Goal: Task Accomplishment & Management: Manage account settings

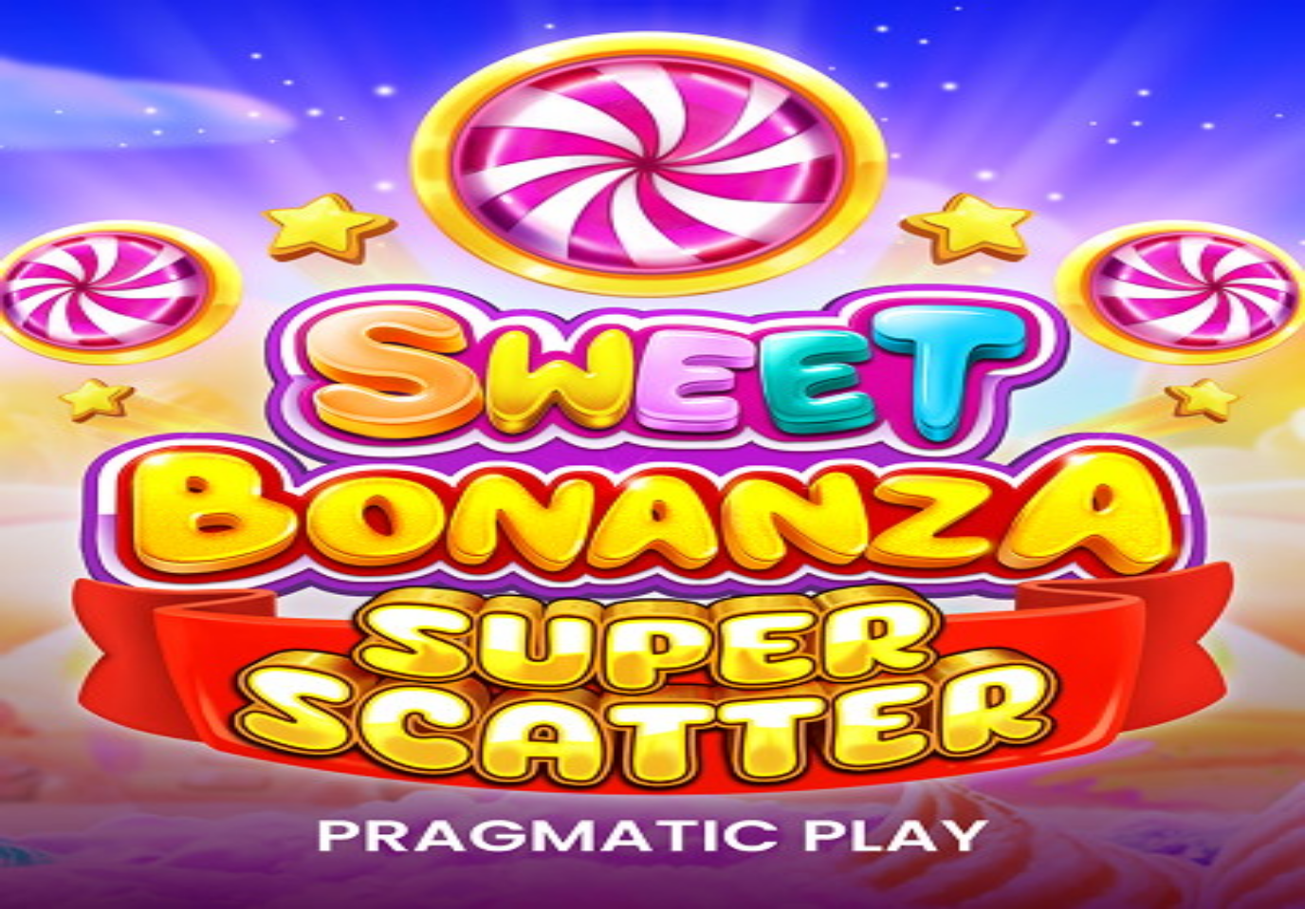
click at [15, 384] on span "minus icon" at bounding box center [15, 384] width 0 height 0
click at [23, 381] on button "button" at bounding box center [15, 384] width 15 height 6
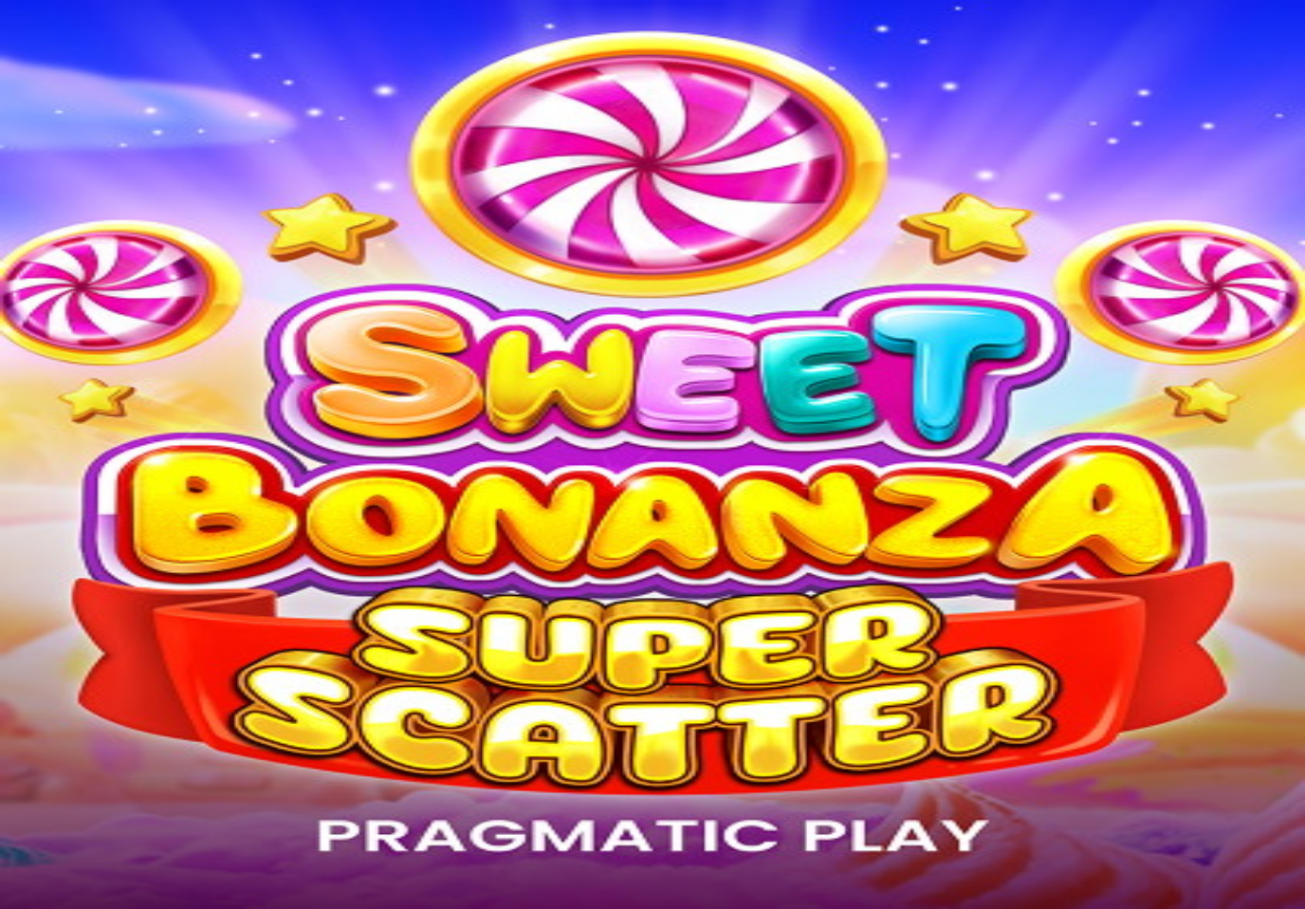
click at [23, 381] on button "button" at bounding box center [15, 384] width 15 height 6
click at [142, 335] on input "**" at bounding box center [75, 344] width 135 height 19
click at [15, 384] on span "minus icon" at bounding box center [15, 384] width 0 height 0
type input "**"
click at [107, 388] on button "Talleta ja pelaa" at bounding box center [58, 398] width 100 height 20
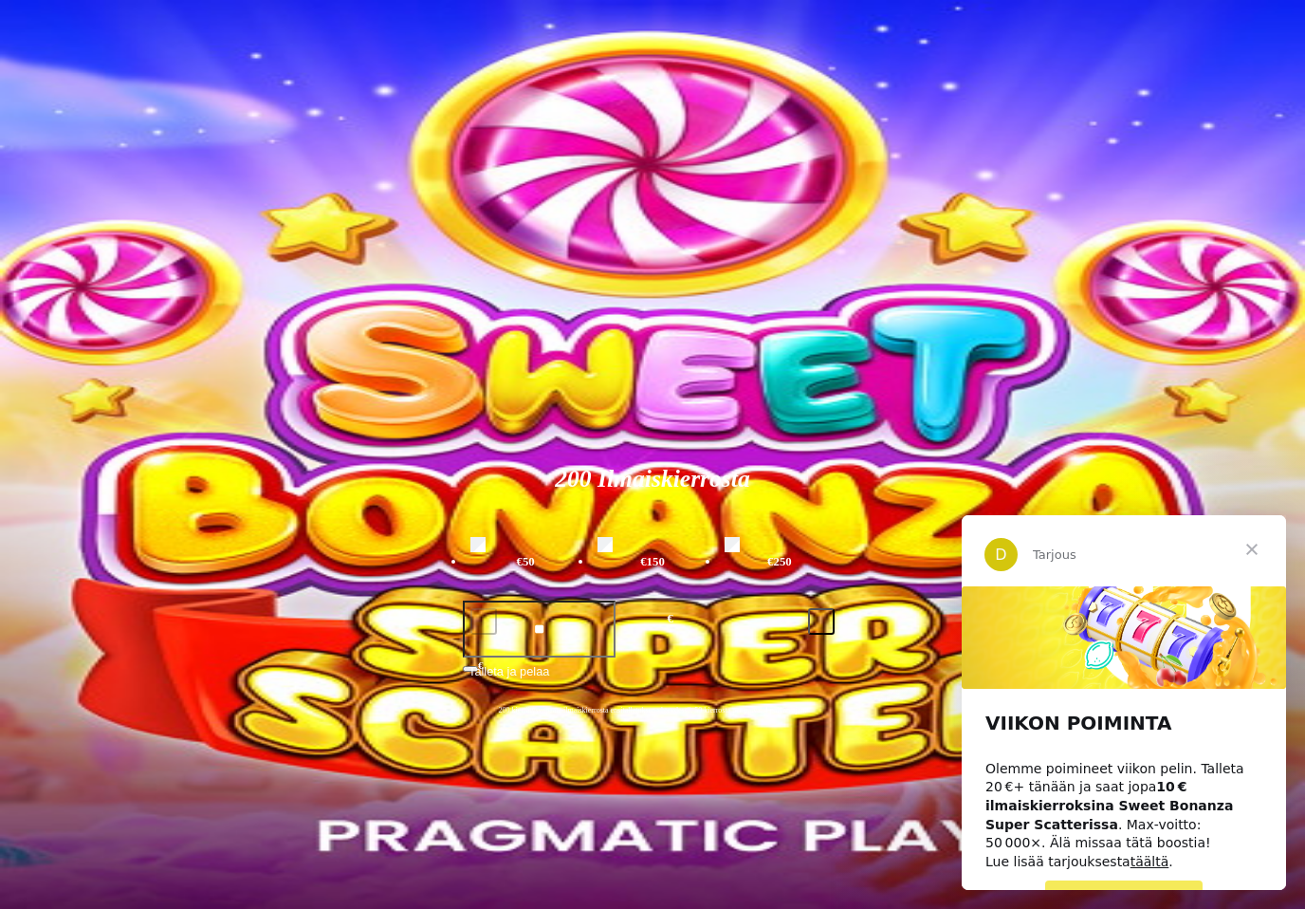
click at [1252, 546] on span "Sulje" at bounding box center [1252, 549] width 68 height 68
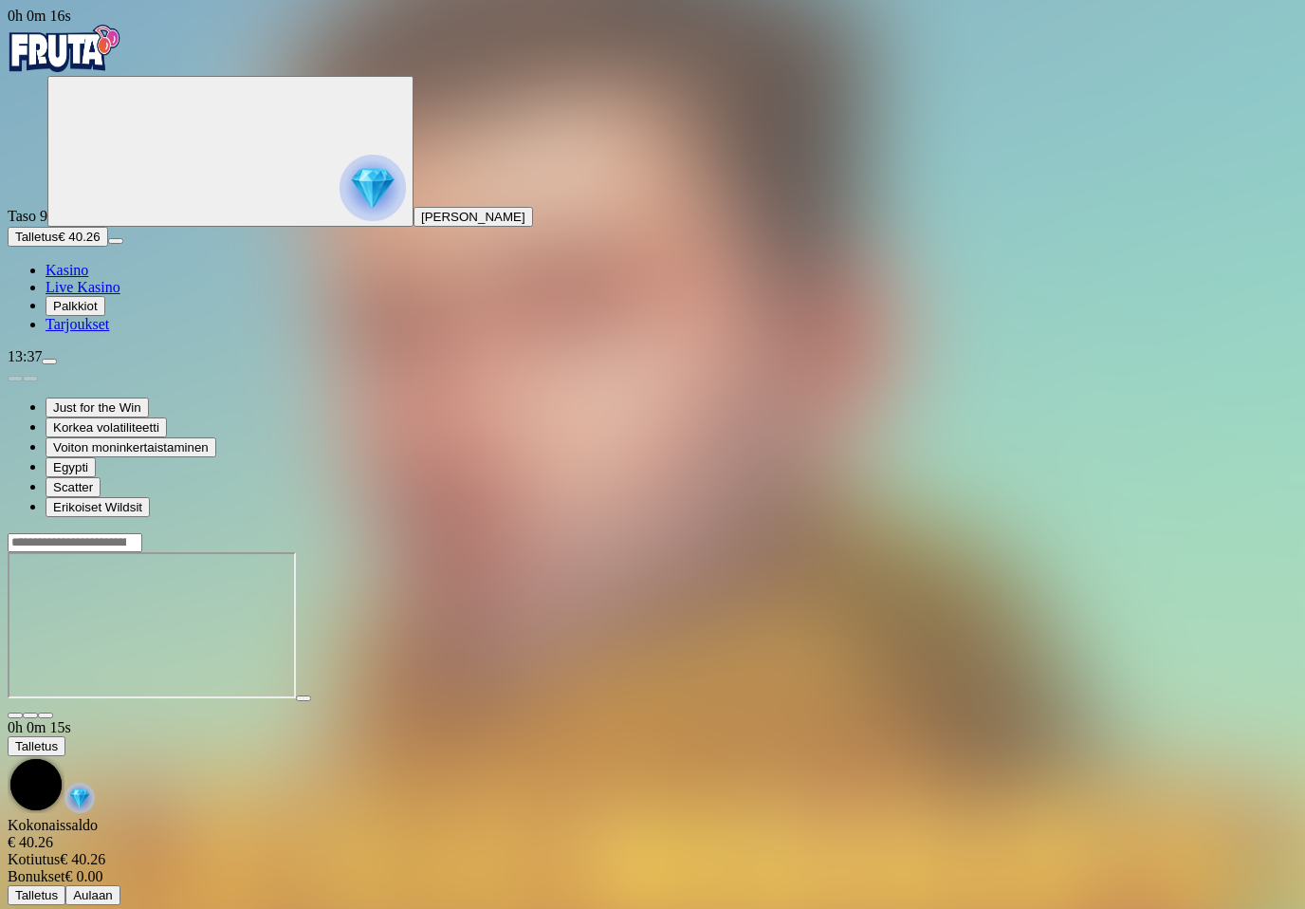
click at [46, 715] on span "fullscreen icon" at bounding box center [46, 715] width 0 height 0
click at [102, 65] on img "Primary" at bounding box center [65, 48] width 114 height 47
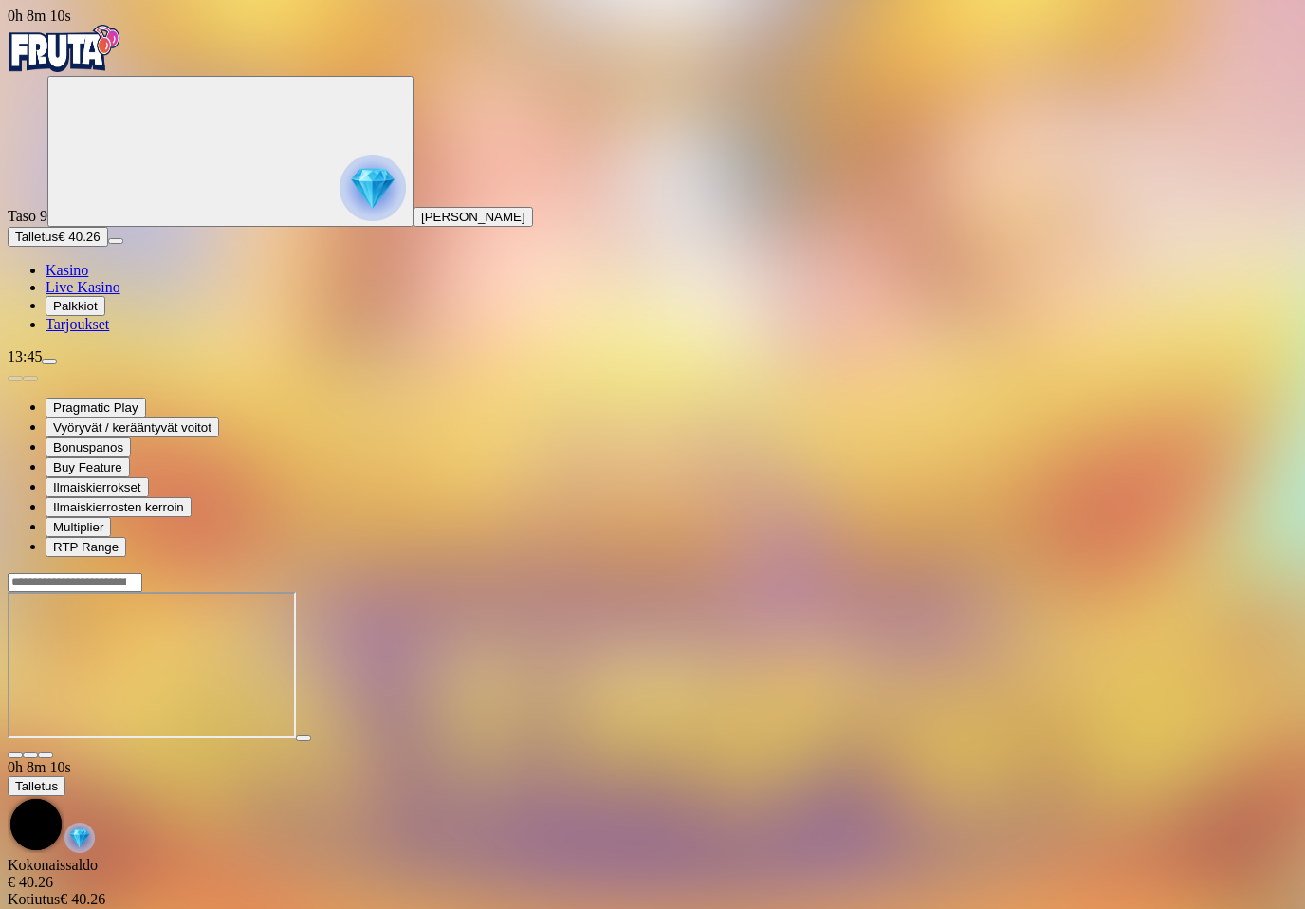
click at [46, 755] on span "fullscreen icon" at bounding box center [46, 755] width 0 height 0
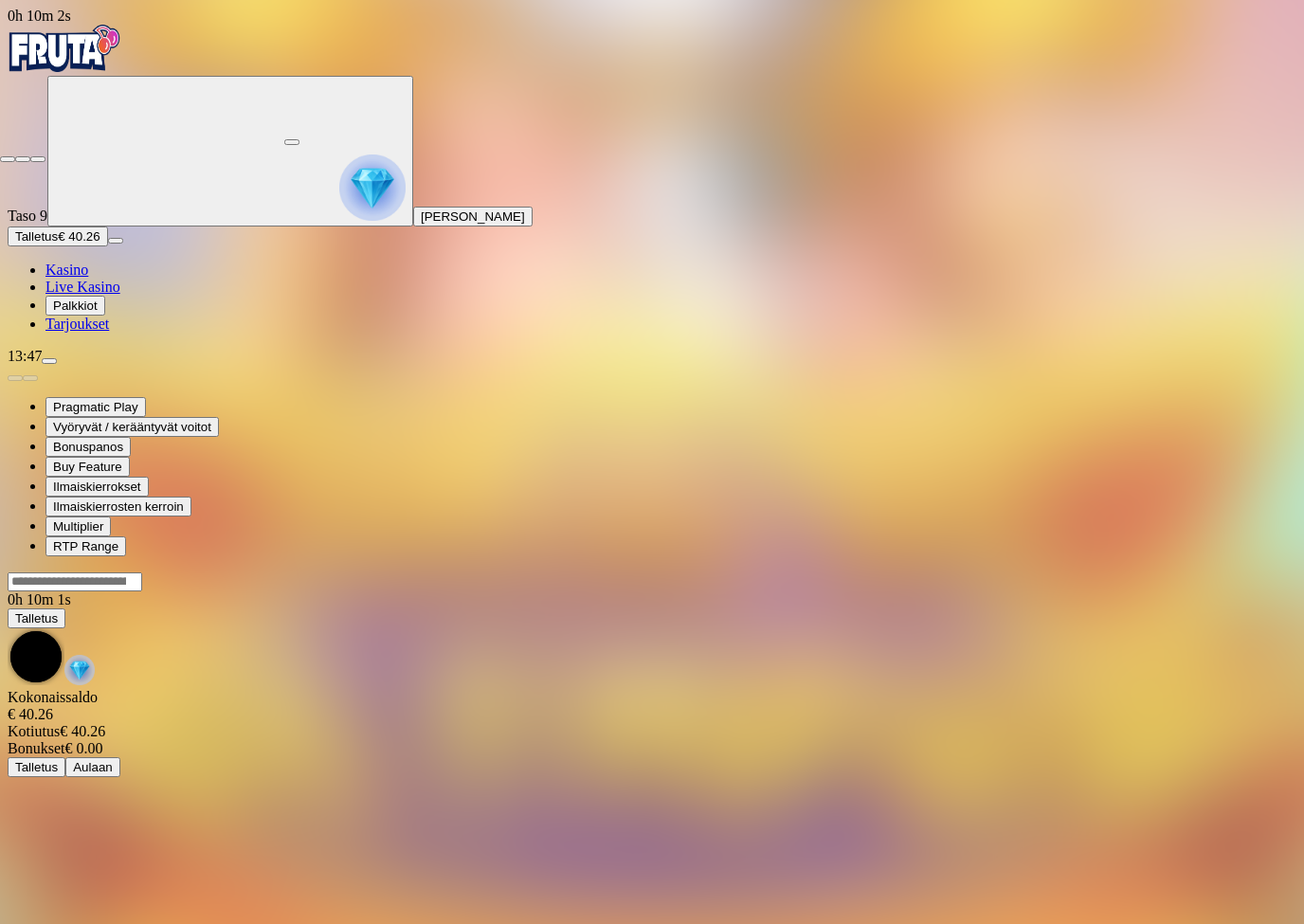
click at [8, 159] on span "close icon" at bounding box center [8, 159] width 0 height 0
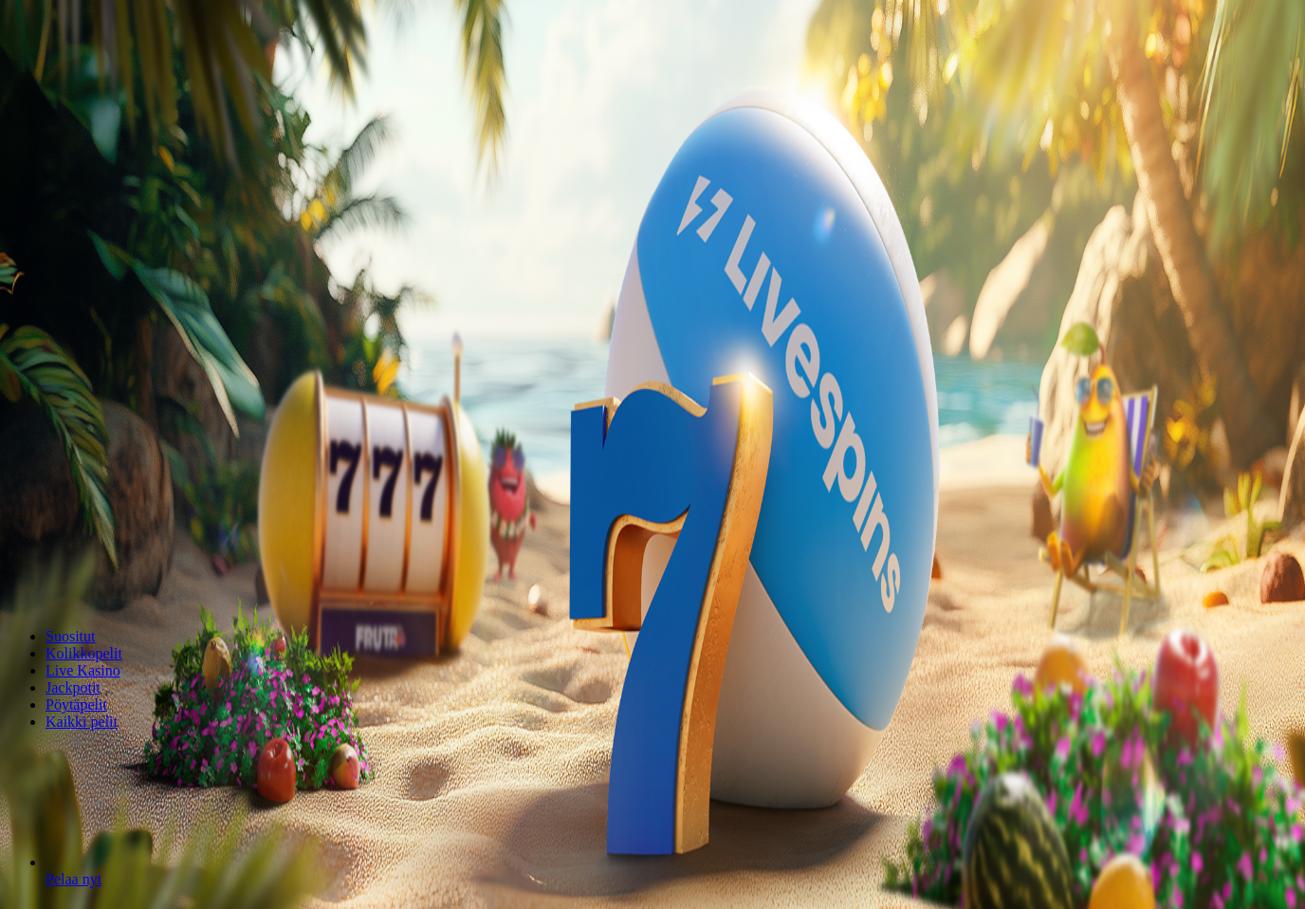
click at [46, 888] on link "Legacy of Egypt" at bounding box center [46, 888] width 0 height 0
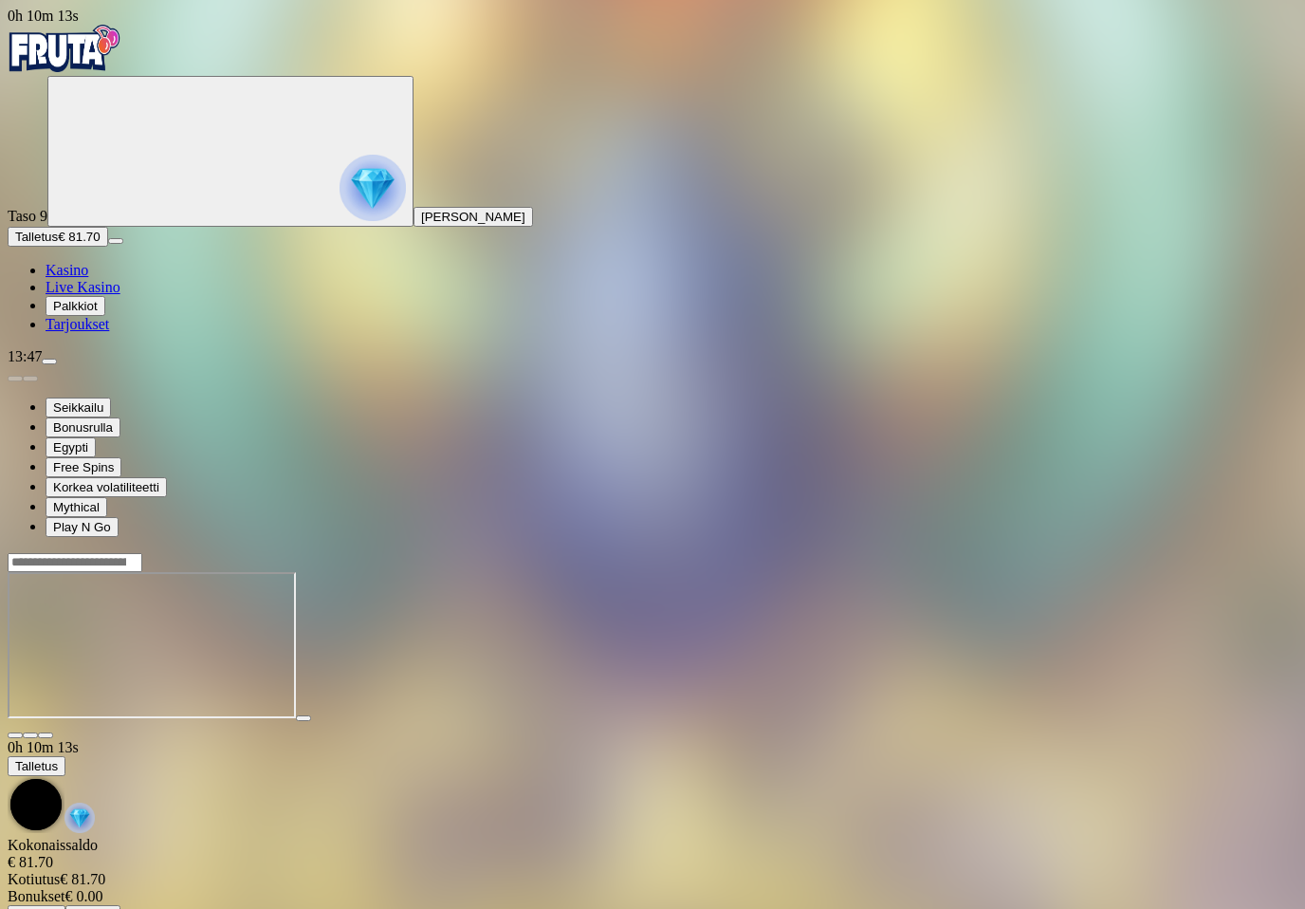
click at [46, 735] on span "fullscreen icon" at bounding box center [46, 735] width 0 height 0
click at [119, 59] on img "Primary" at bounding box center [65, 48] width 114 height 47
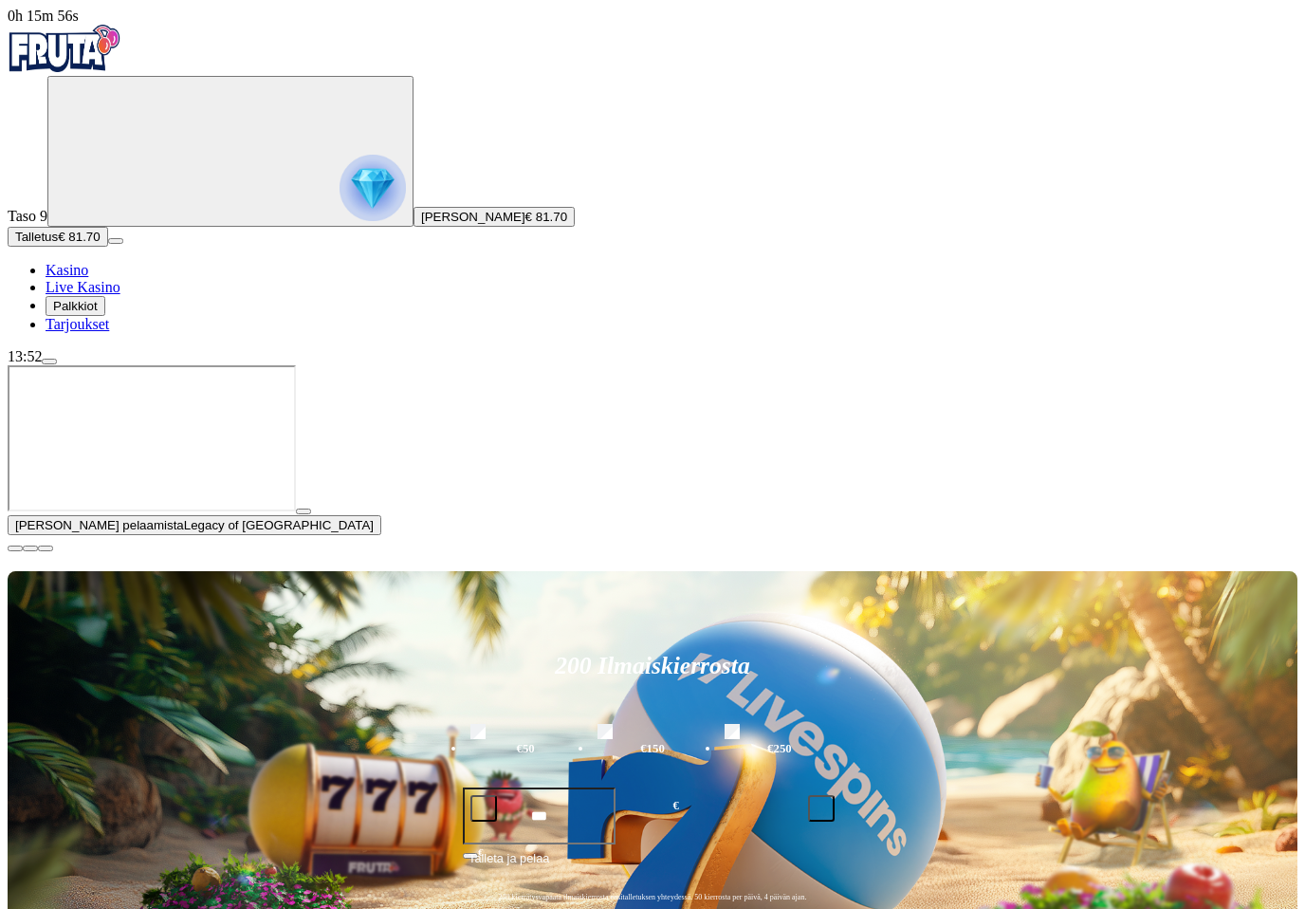
click at [340, 182] on img "Primary" at bounding box center [373, 188] width 66 height 66
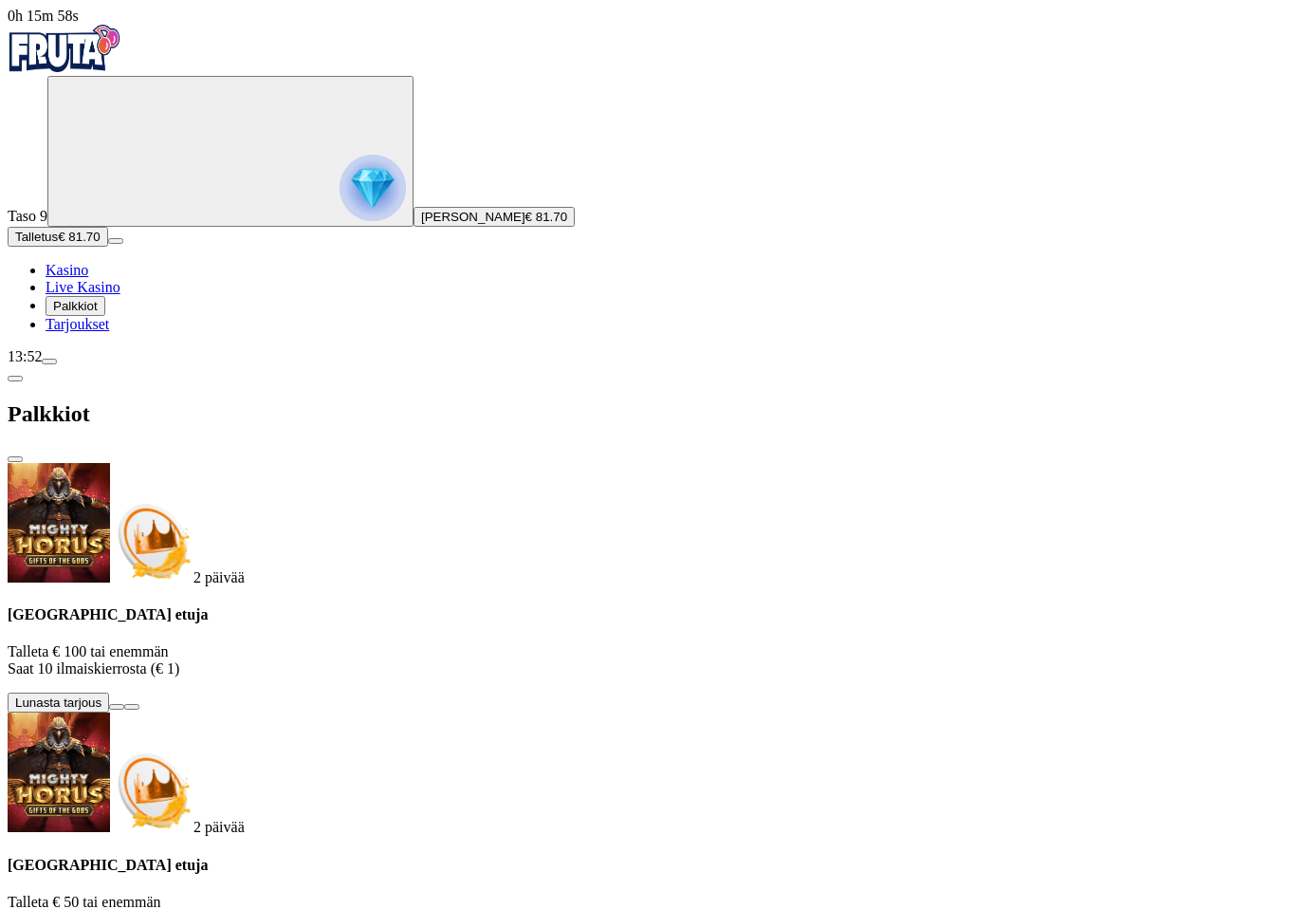
click at [15, 459] on span "close icon" at bounding box center [15, 459] width 0 height 0
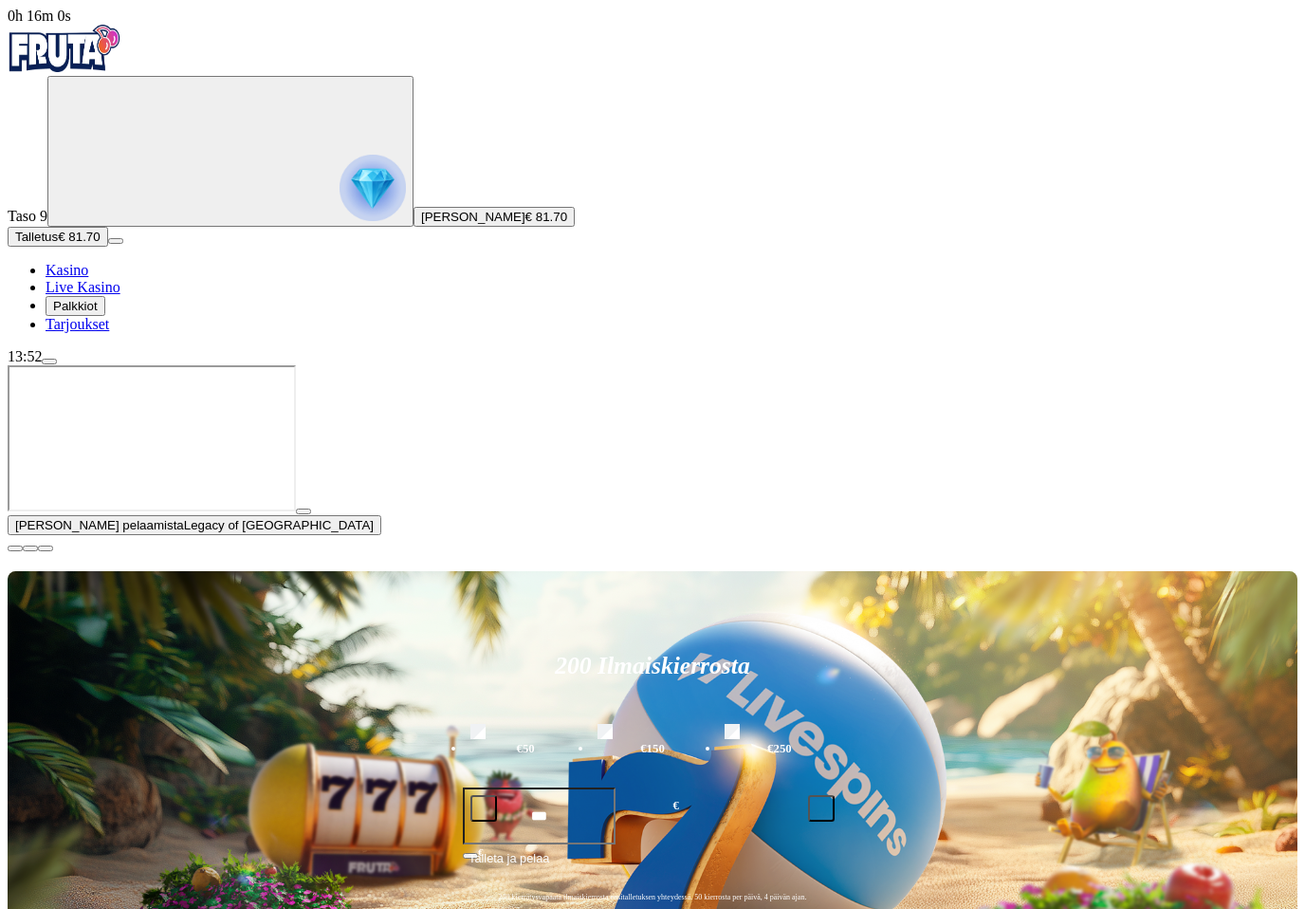
click at [49, 361] on span "menu icon" at bounding box center [49, 361] width 0 height 0
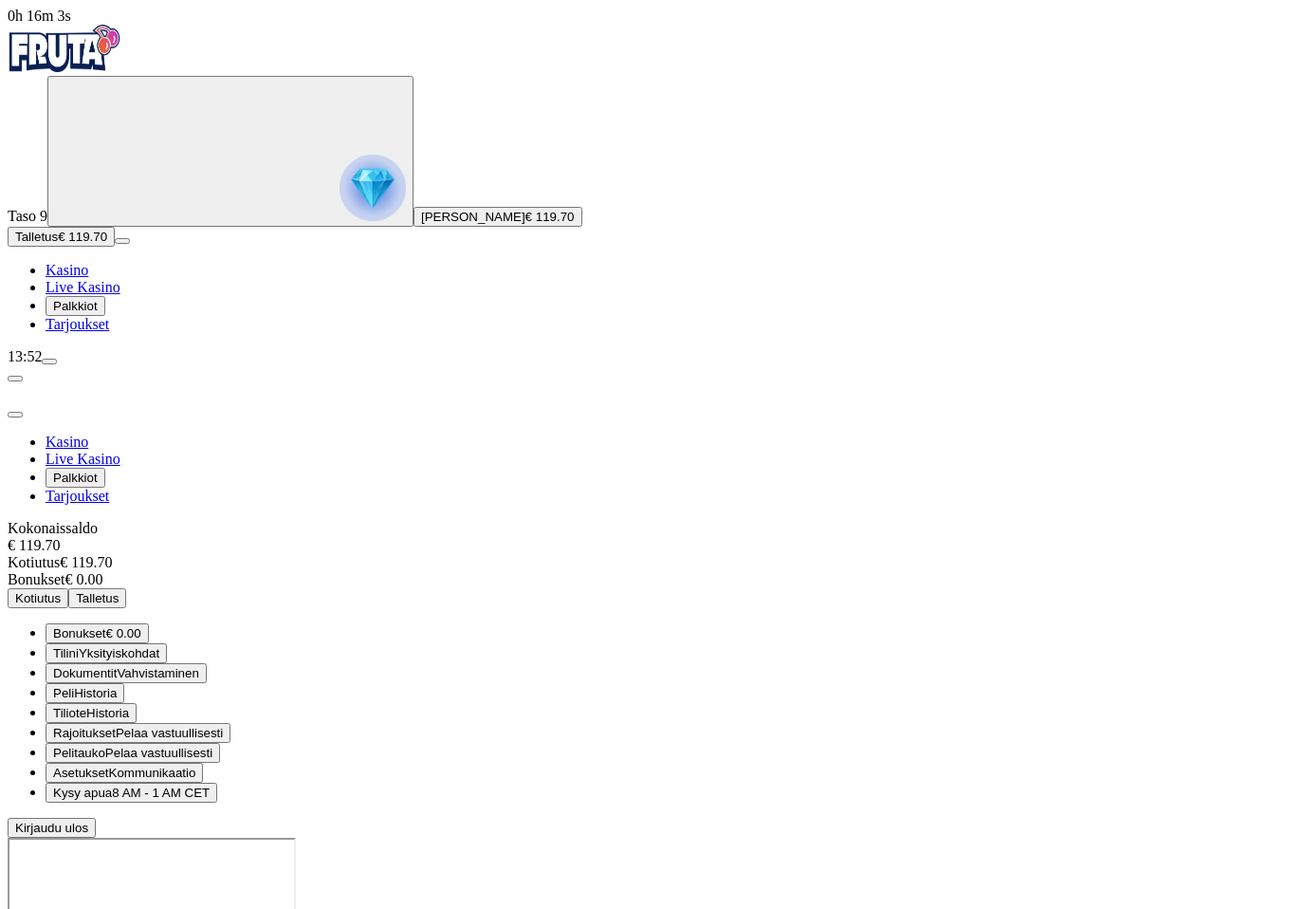
click at [61, 591] on span "Kotiutus" at bounding box center [38, 598] width 46 height 14
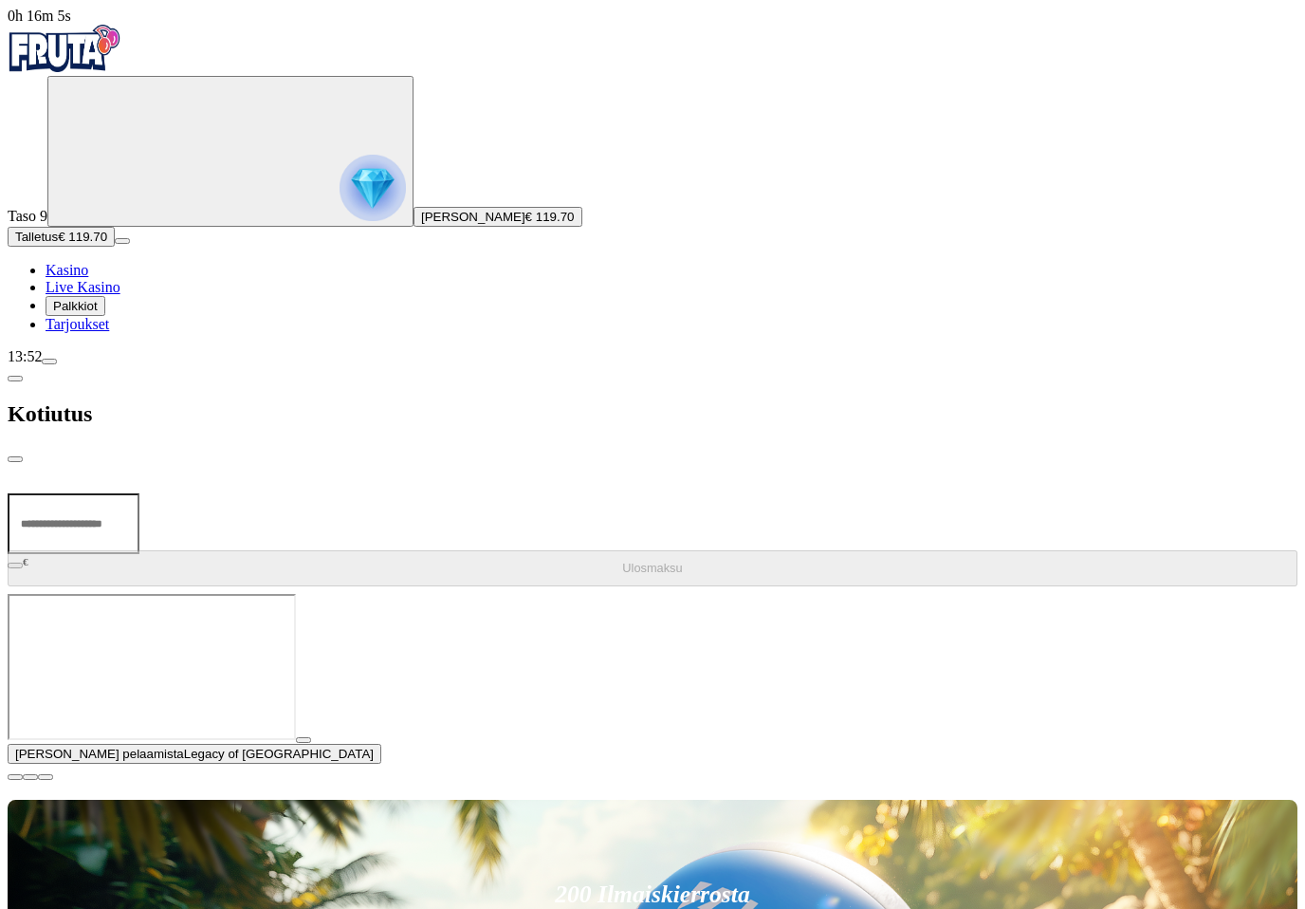
click at [139, 493] on input "number" at bounding box center [74, 523] width 132 height 61
type input "***"
click at [605, 550] on button "Ulosmaksu" at bounding box center [653, 568] width 1290 height 36
click at [15, 459] on span "close icon" at bounding box center [15, 459] width 0 height 0
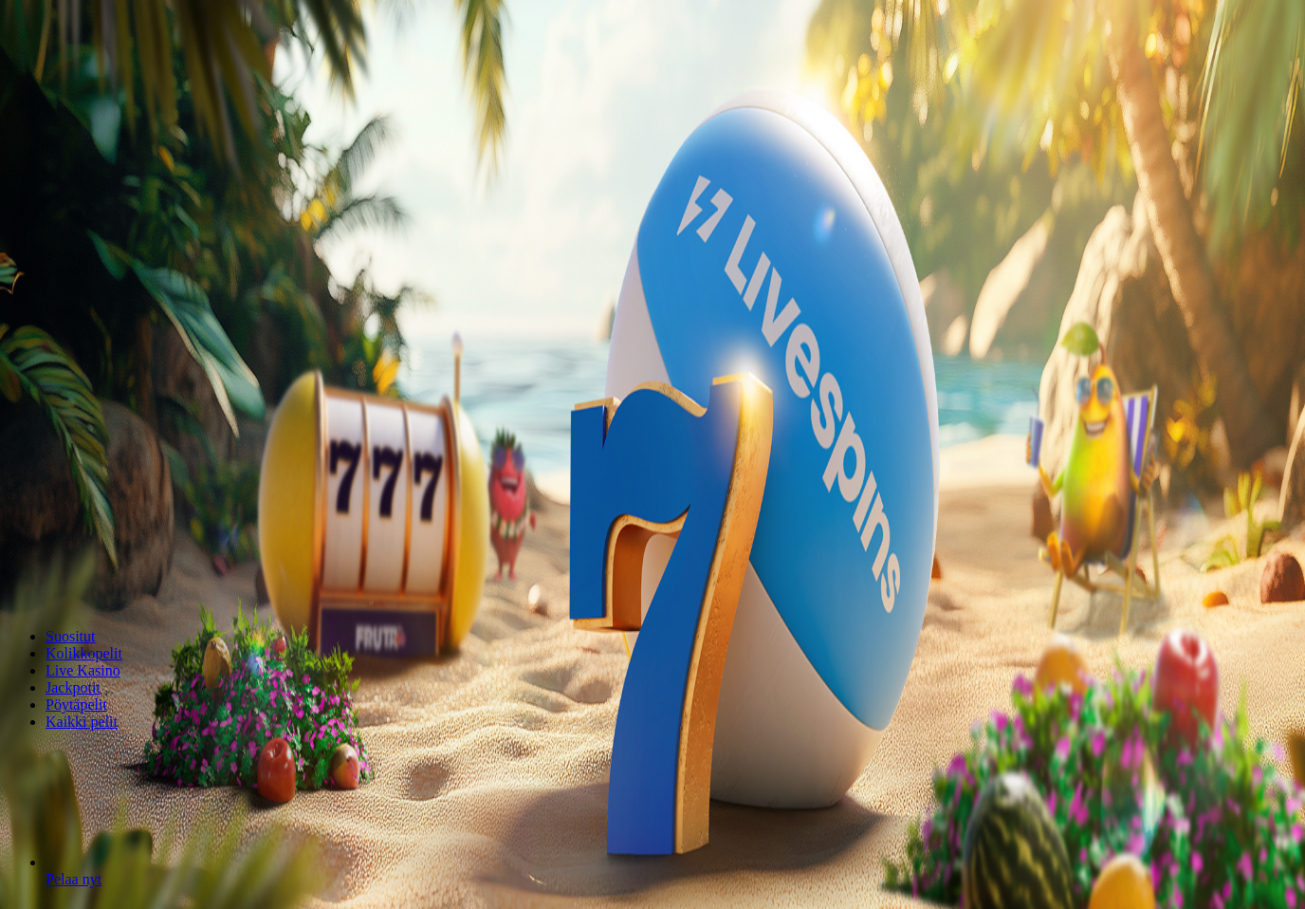
click at [421, 224] on span "[PERSON_NAME]" at bounding box center [473, 217] width 104 height 14
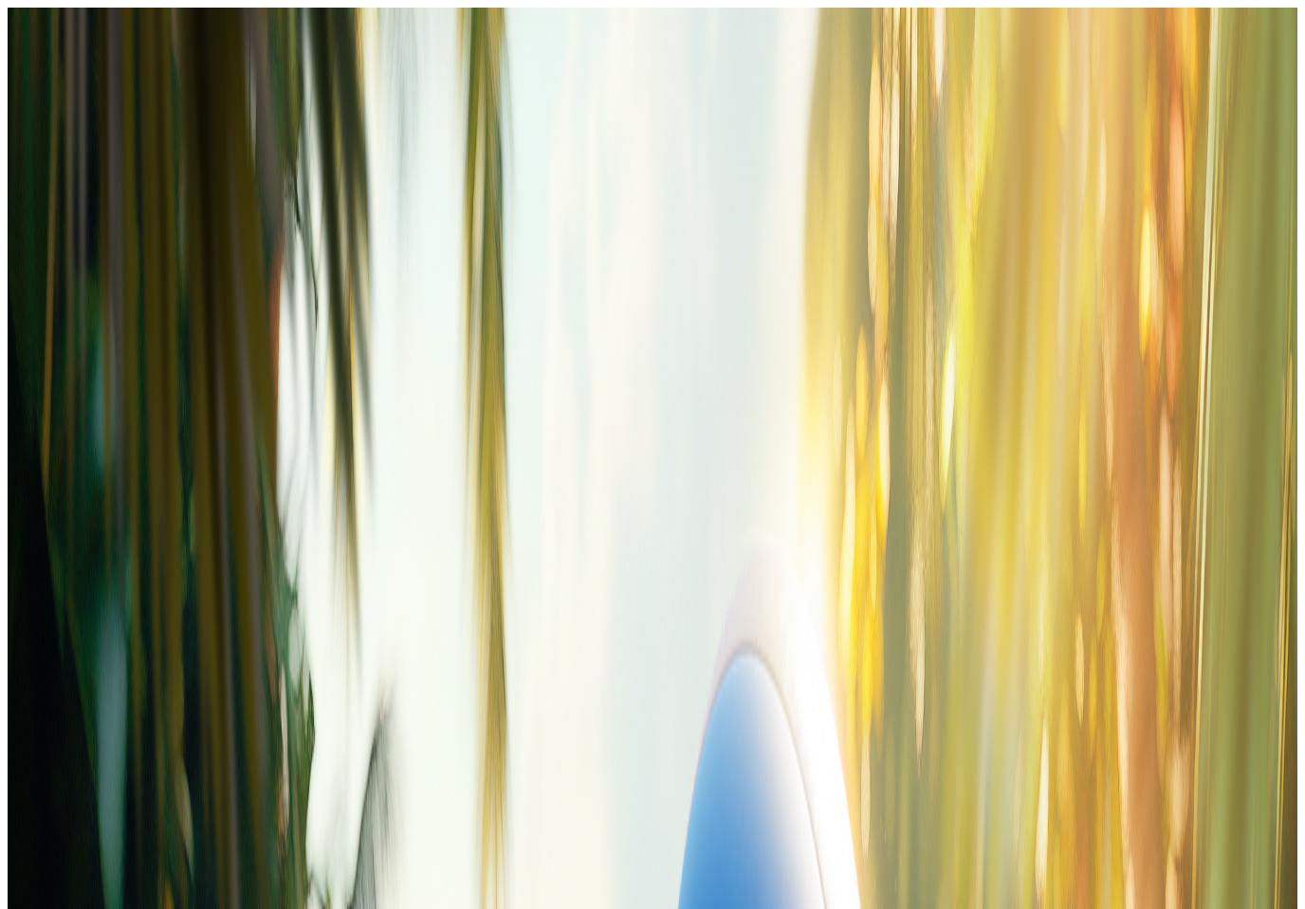
click at [15, 459] on span "close icon" at bounding box center [15, 459] width 0 height 0
